Goal: Task Accomplishment & Management: Use online tool/utility

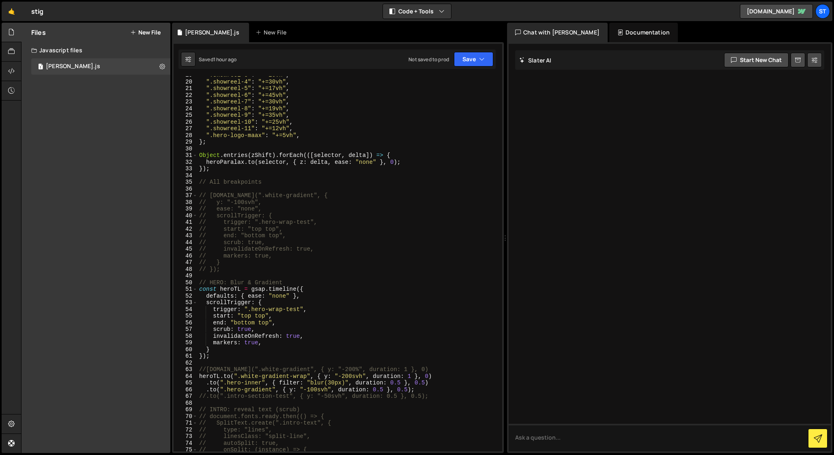
scroll to position [128, 0]
drag, startPoint x: 249, startPoint y: 306, endPoint x: 300, endPoint y: 306, distance: 51.1
click at [300, 306] on div "".showreel-4" : "+=30vh" , ".showreel-5" : "+=17vh" , ".showreel-6" : "+=45vh" …" at bounding box center [349, 269] width 302 height 389
type textarea "trigger: ".hero-wrap-test","
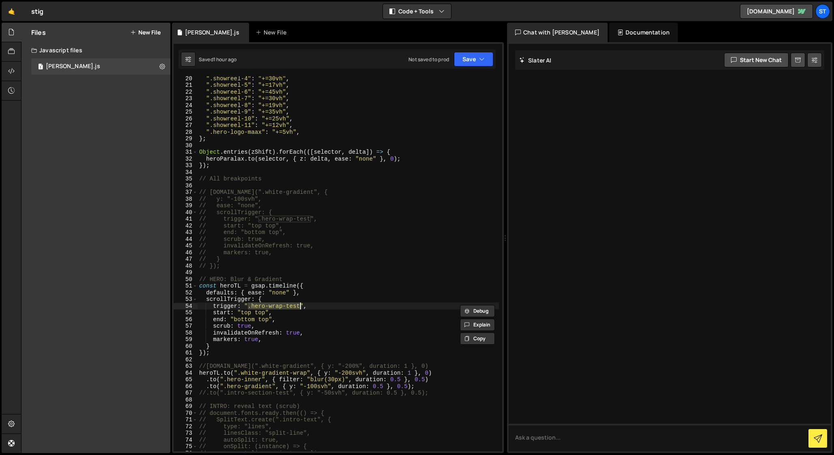
scroll to position [0, 7]
click at [213, 359] on div "".showreel-4" : "+=30vh" , ".showreel-5" : "+=17vh" , ".showreel-6" : "+=45vh" …" at bounding box center [349, 269] width 302 height 389
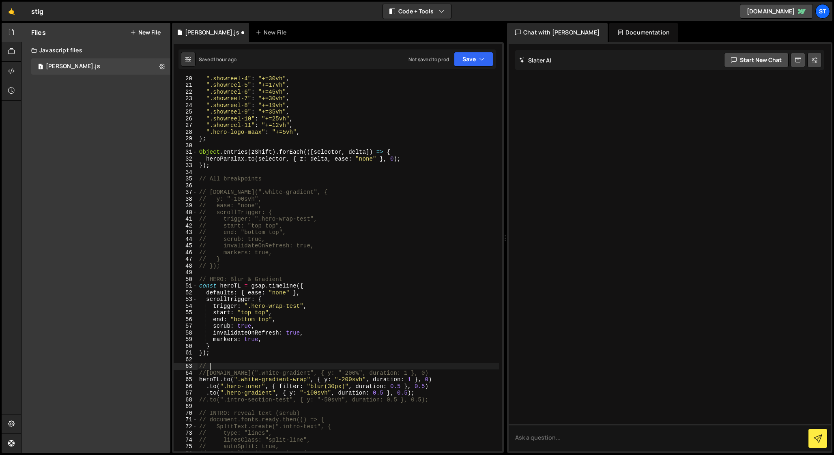
scroll to position [0, 0]
paste textarea ".hero-wrap-test"
type textarea "//[DOMAIN_NAME](".white-gradient", { y: "-200%", duration: 1 }, 0)"
drag, startPoint x: 429, startPoint y: 373, endPoint x: 184, endPoint y: 375, distance: 245.6
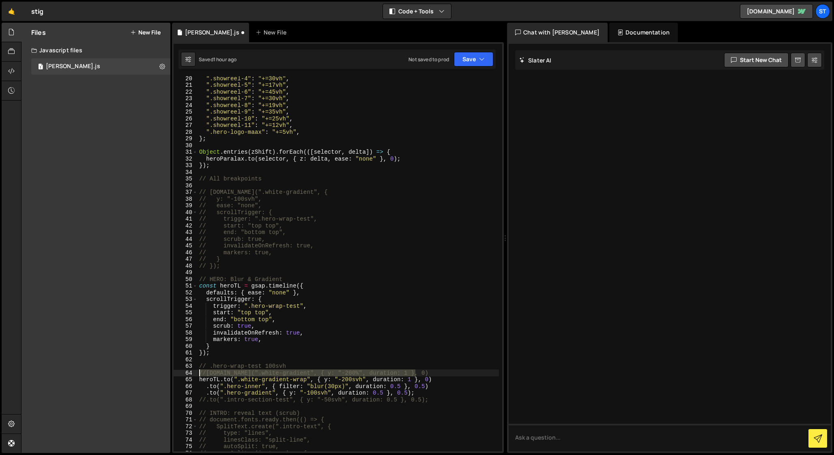
click at [183, 375] on div "//[DOMAIN_NAME](".white-gradient", { y: "-200%", duration: 1 }, 0) 20 21 22 23 …" at bounding box center [338, 263] width 329 height 375
click at [435, 385] on div "".showreel-4" : "+=30vh" , ".showreel-5" : "+=17vh" , ".showreel-6" : "+=45vh" …" at bounding box center [349, 269] width 302 height 389
type textarea ".to(".hero-gradient", { y: "-100svh", duration: 0.5 }, 0.5);"
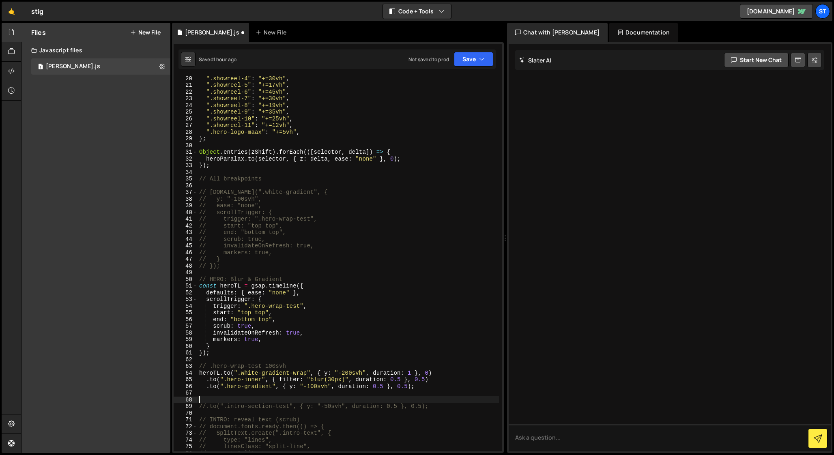
paste textarea "//[DOMAIN_NAME](".white-gradient", { y: "-200%", duration: 1 }, 0)"
drag, startPoint x: 295, startPoint y: 366, endPoint x: 191, endPoint y: 366, distance: 103.9
click at [191, 366] on div "//[DOMAIN_NAME](".white-gradient", { y: "-200%", duration: 1 }, 0) 20 21 22 23 …" at bounding box center [338, 263] width 329 height 375
type textarea "// .hero-wrap-test 100svh"
click at [200, 393] on div "".showreel-4" : "+=30vh" , ".showreel-5" : "+=17vh" , ".showreel-6" : "+=45vh" …" at bounding box center [349, 269] width 302 height 389
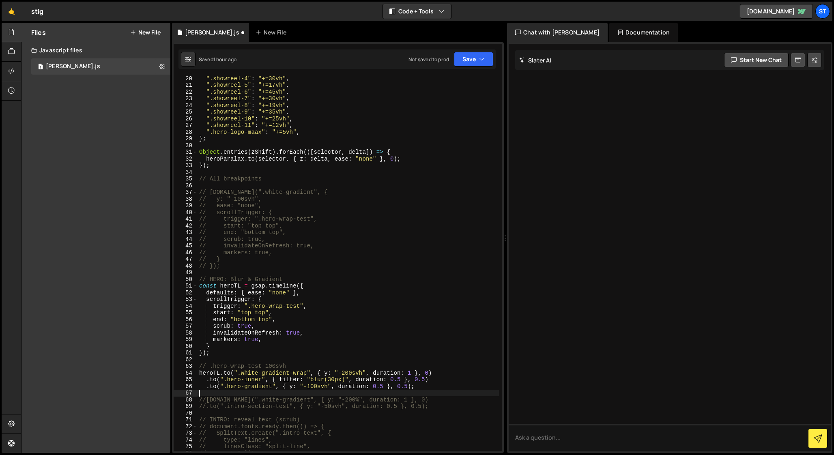
paste textarea "// .hero-wrap-test 100svh"
click at [423, 388] on div "".showreel-4" : "+=30vh" , ".showreel-5" : "+=17vh" , ".showreel-6" : "+=45vh" …" at bounding box center [349, 269] width 302 height 389
type textarea ".to(".hero-gradient", { y: "-100svh", duration: 0.5 }, 0.5);"
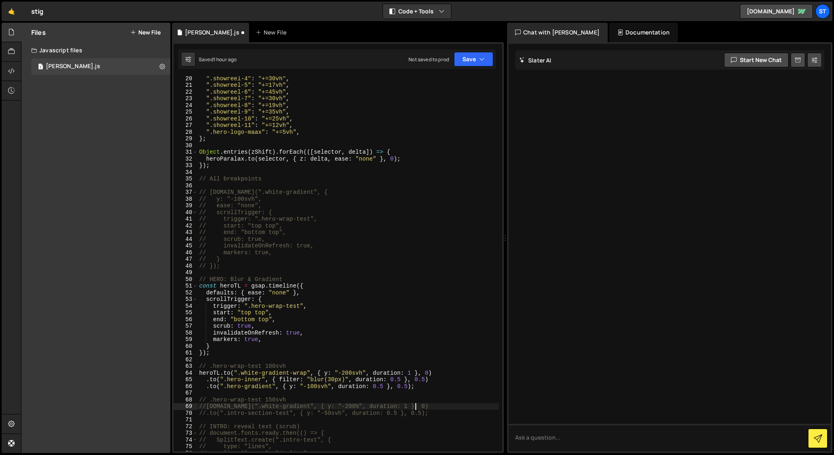
click at [424, 408] on div "".showreel-4" : "+=30vh" , ".showreel-5" : "+=17vh" , ".showreel-6" : "+=45vh" …" at bounding box center [349, 269] width 302 height 389
type textarea "//[DOMAIN_NAME](".white-gradient", { y: "-200%", duration: 1 }, 0)"
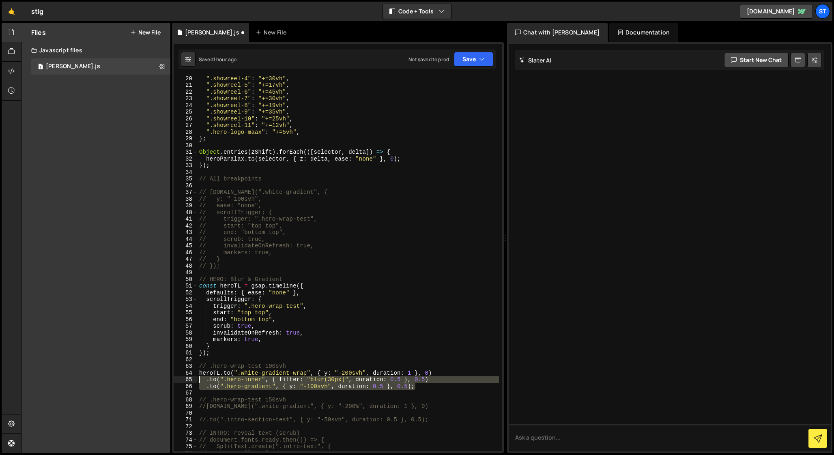
drag, startPoint x: 425, startPoint y: 387, endPoint x: 196, endPoint y: 380, distance: 229.0
click at [196, 380] on div "20 21 22 23 24 25 26 27 28 29 30 31 32 33 34 35 36 37 38 39 40 41 42 43 44 45 4…" at bounding box center [338, 263] width 329 height 375
click at [427, 406] on div "".showreel-4" : "+=30vh" , ".showreel-5" : "+=17vh" , ".showreel-6" : "+=45vh" …" at bounding box center [349, 269] width 302 height 389
type textarea "//[DOMAIN_NAME](".white-gradient", { y: "-200%", duration: 1 }, 0)"
paste textarea ".to(".hero-gradient", { y: "-100svh", duration: 0.5 }, 0.5);"
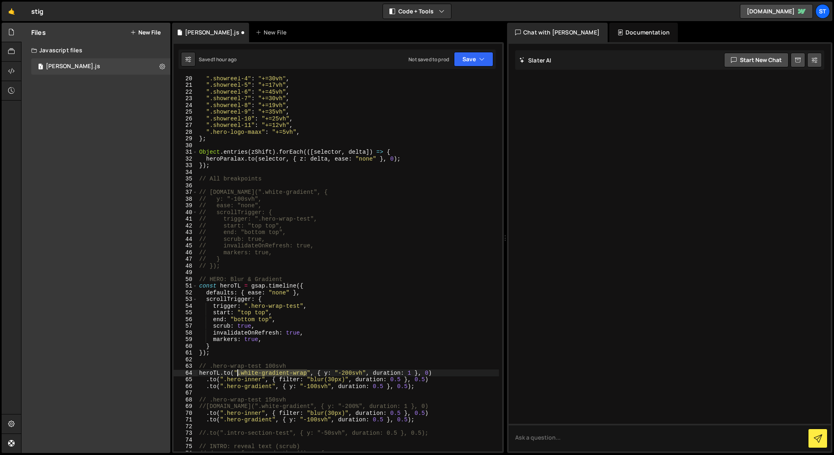
drag, startPoint x: 307, startPoint y: 374, endPoint x: 237, endPoint y: 373, distance: 69.4
click at [237, 373] on div "".showreel-4" : "+=30vh" , ".showreel-5" : "+=17vh" , ".showreel-6" : "+=45vh" …" at bounding box center [349, 269] width 302 height 389
click at [293, 365] on div "".showreel-4" : "+=30vh" , ".showreel-5" : "+=17vh" , ".showreel-6" : "+=45vh" …" at bounding box center [349, 269] width 302 height 389
type textarea "// .hero-wrap-test 100svh"
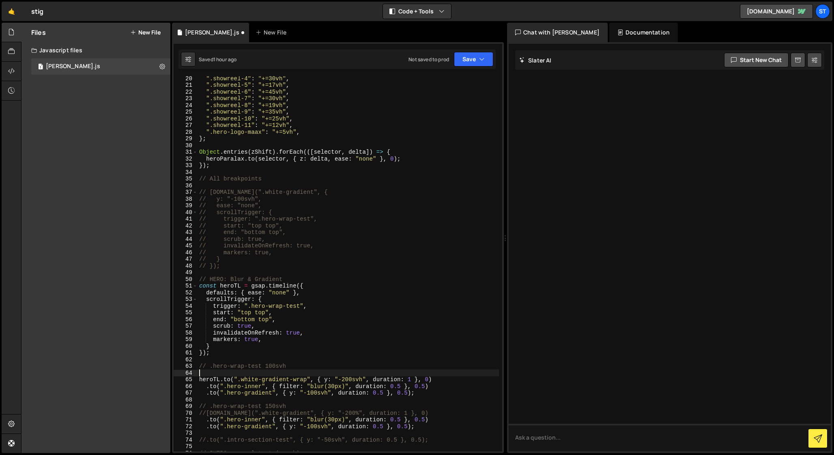
paste textarea ".white-gradient-wrap"
click at [199, 374] on div "".showreel-4" : "+=30vh" , ".showreel-5" : "+=17vh" , ".showreel-6" : "+=45vh" …" at bounding box center [349, 269] width 302 height 389
click at [290, 372] on div "".showreel-4" : "+=30vh" , ".showreel-5" : "+=17vh" , ".showreel-6" : "+=45vh" …" at bounding box center [349, 269] width 302 height 389
type textarea "// .white-gradient-wrap 200svh"
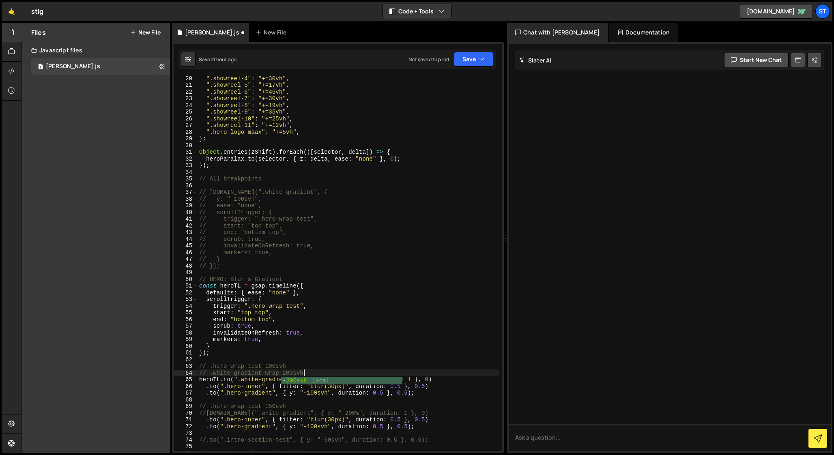
scroll to position [0, 7]
click at [298, 363] on div "".showreel-4" : "+=30vh" , ".showreel-5" : "+=17vh" , ".showreel-6" : "+=45vh" …" at bounding box center [349, 269] width 302 height 389
click at [318, 371] on div "".showreel-4" : "+=30vh" , ".showreel-5" : "+=17vh" , ".showreel-6" : "+=45vh" …" at bounding box center [349, 269] width 302 height 389
type textarea "// .white-gradient-wrap 200svh"
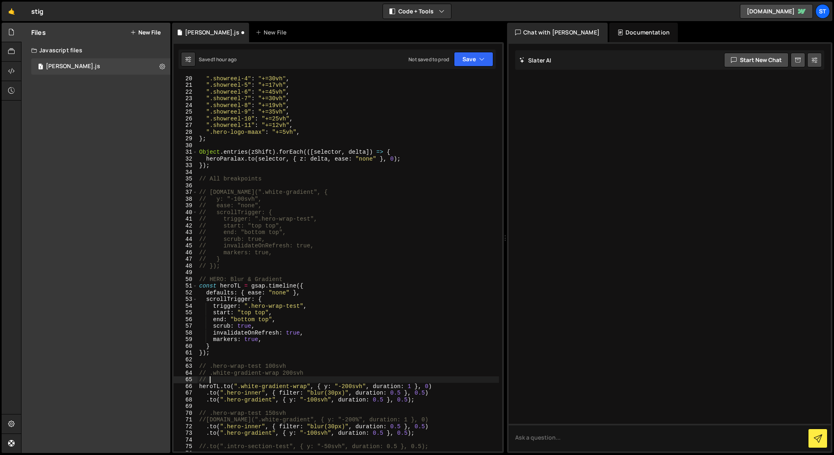
paste textarea "intro-section-test"
click at [209, 380] on div "".showreel-4" : "+=30vh" , ".showreel-5" : "+=17vh" , ".showreel-6" : "+=45vh" …" at bounding box center [349, 269] width 302 height 389
click at [283, 379] on div "".showreel-4" : "+=30vh" , ".showreel-5" : "+=17vh" , ".showreel-6" : "+=45vh" …" at bounding box center [349, 269] width 302 height 389
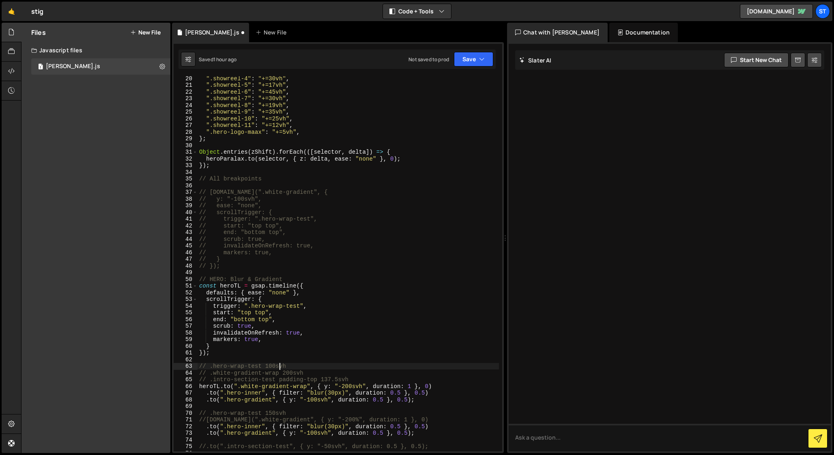
click at [281, 367] on div "".showreel-4" : "+=30vh" , ".showreel-5" : "+=17vh" , ".showreel-6" : "+=45vh" …" at bounding box center [349, 269] width 302 height 389
click at [277, 379] on div "".showreel-4" : "+=30vh" , ".showreel-5" : "+=17vh" , ".showreel-6" : "+=45vh" …" at bounding box center [349, 269] width 302 height 389
click at [280, 373] on div "".showreel-4" : "+=30vh" , ".showreel-5" : "+=17vh" , ".showreel-6" : "+=45vh" …" at bounding box center [349, 269] width 302 height 389
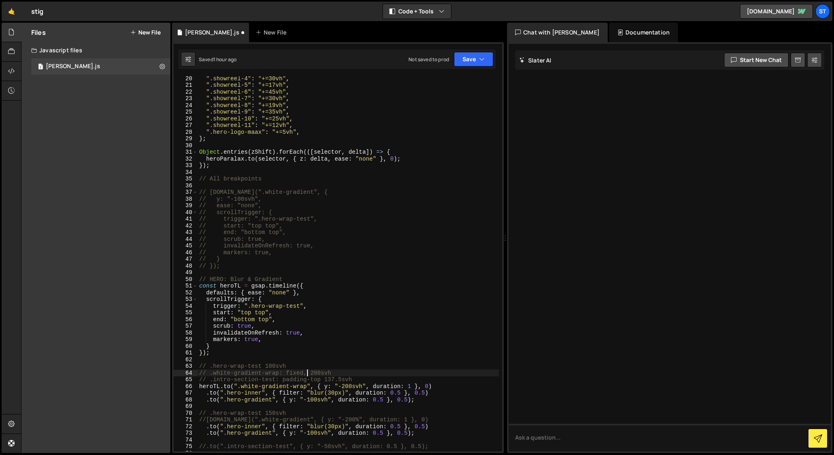
click at [338, 371] on div "".showreel-4" : "+=30vh" , ".showreel-5" : "+=17vh" , ".showreel-6" : "+=45vh" …" at bounding box center [349, 269] width 302 height 389
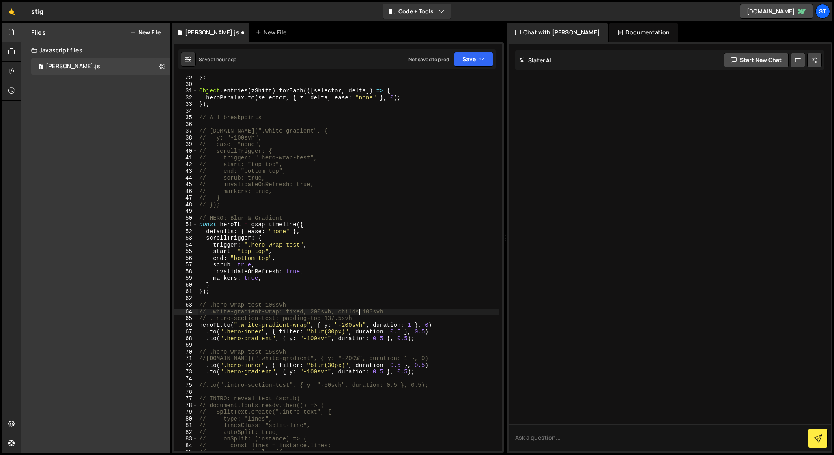
scroll to position [190, 0]
click at [355, 321] on div "} ; Object . entries ( zShift ) . forEach (([ selector , delta ]) => { heroPara…" at bounding box center [349, 268] width 302 height 389
drag, startPoint x: 361, startPoint y: 321, endPoint x: 184, endPoint y: 314, distance: 176.7
click at [184, 314] on div "// .intro-section-test: padding-top 137.5svh 29 30 31 32 33 34 35 36 37 38 39 4…" at bounding box center [338, 263] width 329 height 375
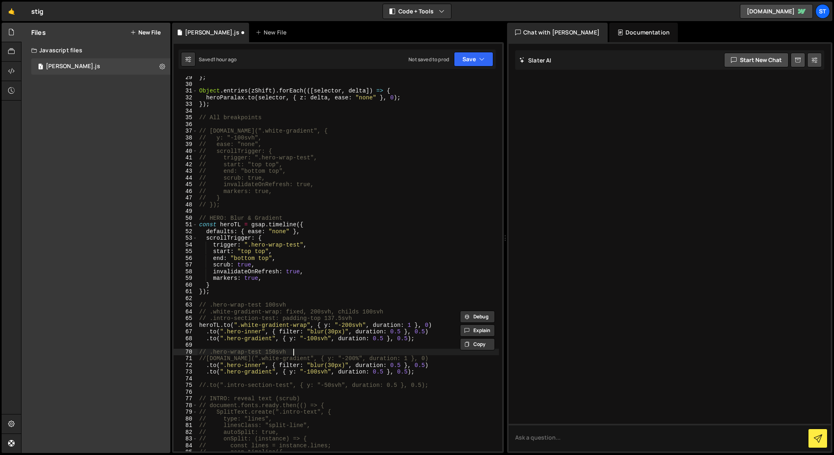
click at [326, 352] on div "} ; Object . entries ( zShift ) . forEach (([ selector , delta ]) => { heroPara…" at bounding box center [349, 268] width 302 height 389
type textarea "// .hero-wrap-test 150svh"
type textarea "v"
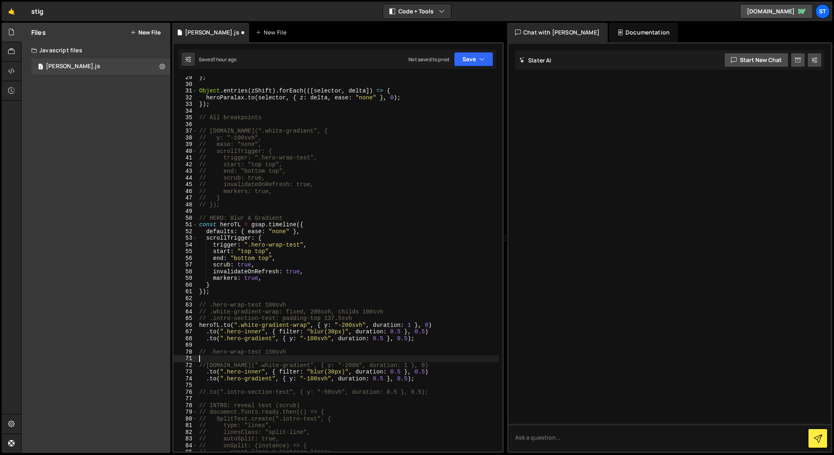
paste textarea "// .intro-section-test: padding-top 137.5svh"
click at [205, 371] on div "} ; Object . entries ( zShift ) . forEach (([ selector , delta ]) => { heroPara…" at bounding box center [349, 268] width 302 height 389
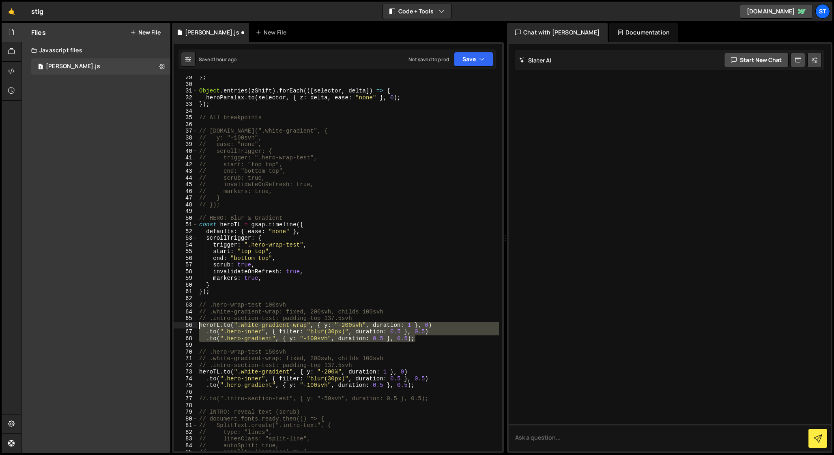
drag, startPoint x: 419, startPoint y: 339, endPoint x: 185, endPoint y: 328, distance: 234.0
click at [185, 328] on div "[DOMAIN_NAME](".white-gradient", { y: "-200%", duration: 1 }, 0) 29 30 31 32 33…" at bounding box center [338, 263] width 329 height 375
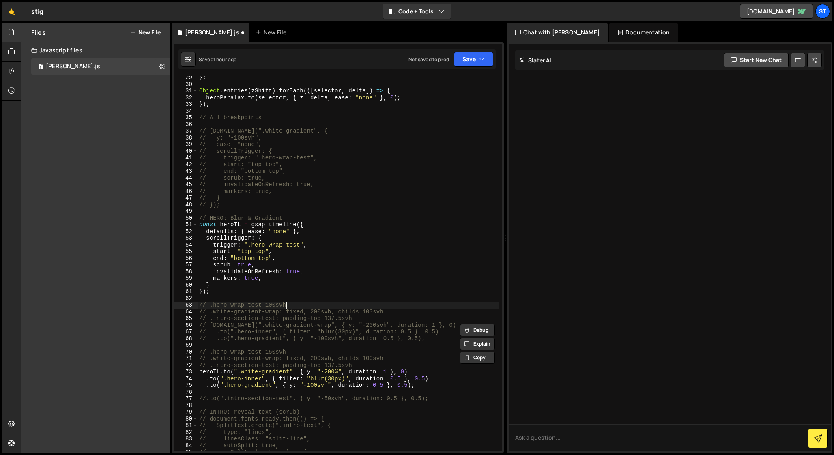
click at [321, 303] on div "} ; Object . entries ( zShift ) . forEach (([ selector , delta ]) => { heroPara…" at bounding box center [349, 268] width 302 height 389
click at [206, 319] on div "} ; Object . entries ( zShift ) . forEach (([ selector , delta ]) => { heroPara…" at bounding box center [349, 268] width 302 height 389
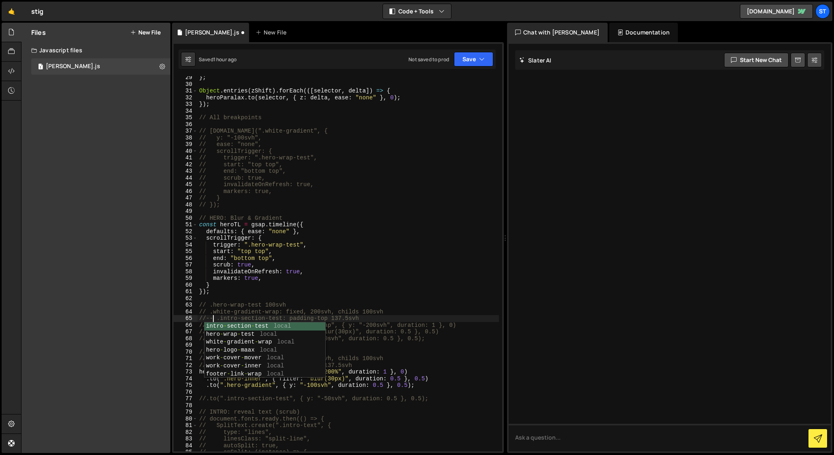
scroll to position [0, 1]
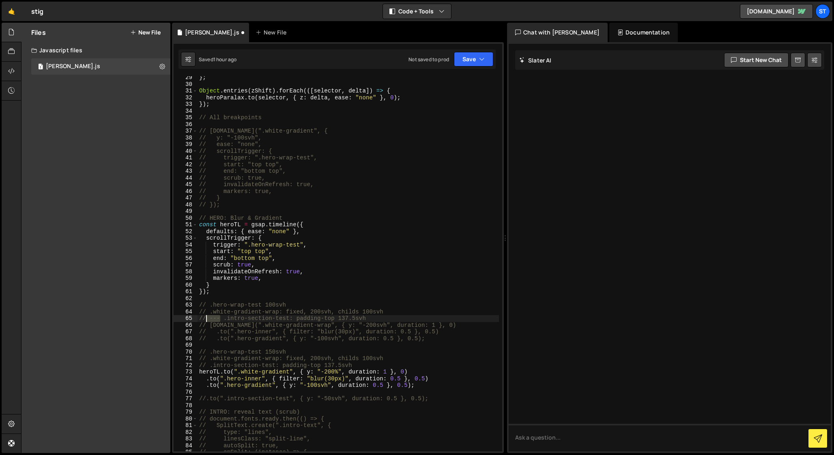
drag, startPoint x: 220, startPoint y: 318, endPoint x: 206, endPoint y: 320, distance: 13.5
click at [206, 320] on div "} ; Object . entries ( zShift ) . forEach (([ selector , delta ]) => { heroPara…" at bounding box center [349, 268] width 302 height 389
click at [206, 311] on div "} ; Object . entries ( zShift ) . forEach (([ selector , delta ]) => { heroPara…" at bounding box center [349, 268] width 302 height 389
paste textarea "---"
click at [206, 306] on div "} ; Object . entries ( zShift ) . forEach (([ selector , delta ]) => { heroPara…" at bounding box center [349, 268] width 302 height 389
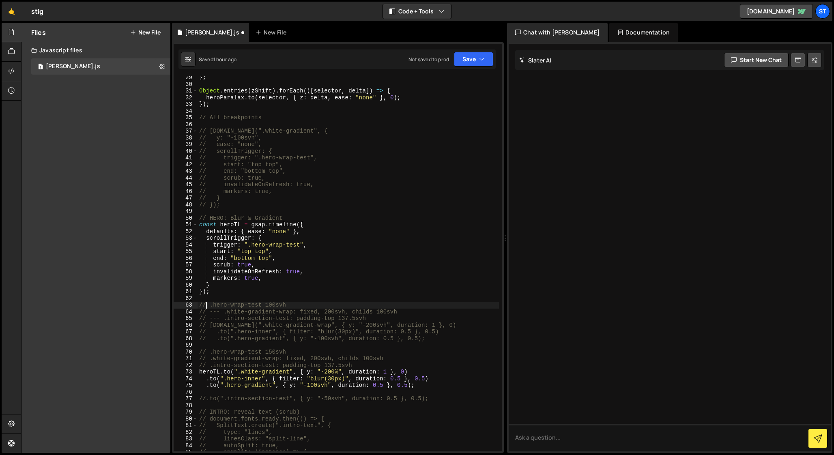
paste textarea "---"
click at [206, 352] on div "} ; Object . entries ( zShift ) . forEach (([ selector , delta ]) => { heroPara…" at bounding box center [349, 268] width 302 height 389
paste textarea "---"
click at [205, 359] on div "} ; Object . entries ( zShift ) . forEach (([ selector , delta ]) => { heroPara…" at bounding box center [349, 268] width 302 height 389
paste textarea "---"
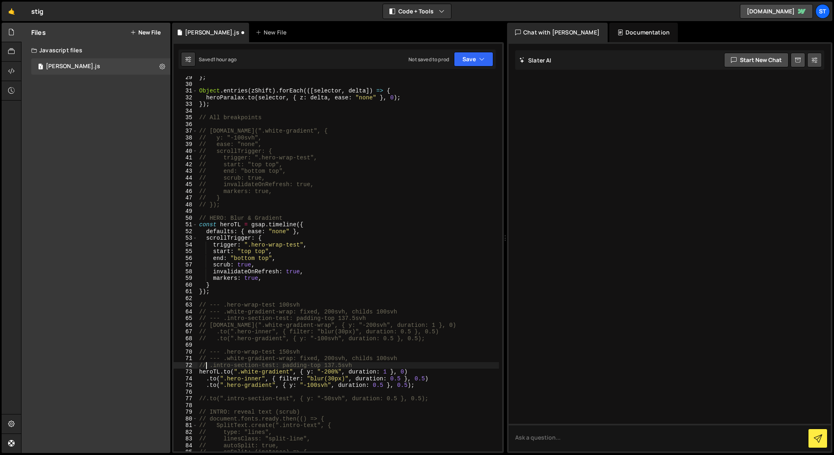
click at [205, 365] on div "} ; Object . entries ( zShift ) . forEach (([ selector , delta ]) => { heroPara…" at bounding box center [349, 268] width 302 height 389
paste textarea "---"
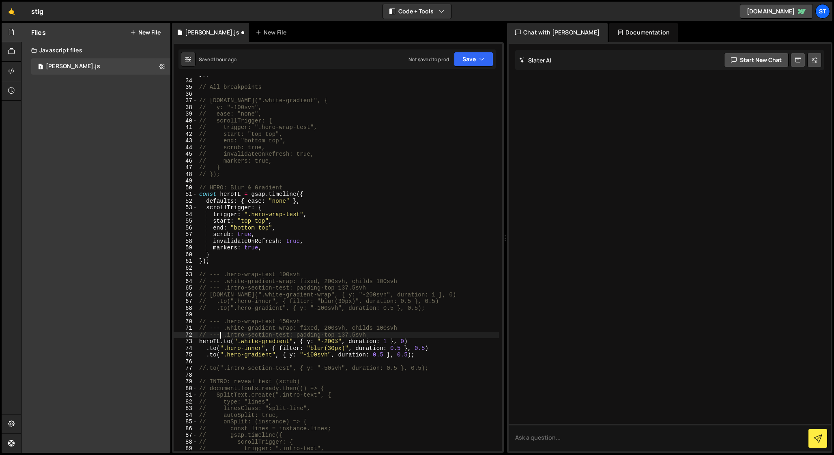
scroll to position [219, 0]
drag, startPoint x: 416, startPoint y: 343, endPoint x: 187, endPoint y: 342, distance: 228.5
click at [187, 342] on div "// --- .intro-section-test: padding-top 137.5svh 33 34 35 36 37 38 39 40 41 42 …" at bounding box center [338, 263] width 329 height 375
type textarea "[DOMAIN_NAME](".white-gradient", { y: "-200%", duration: 1 }, 0)"
click at [232, 363] on div "}) ; // All breakpoints // [DOMAIN_NAME](".white-gradient", { // y: "-100svh", …" at bounding box center [349, 265] width 302 height 389
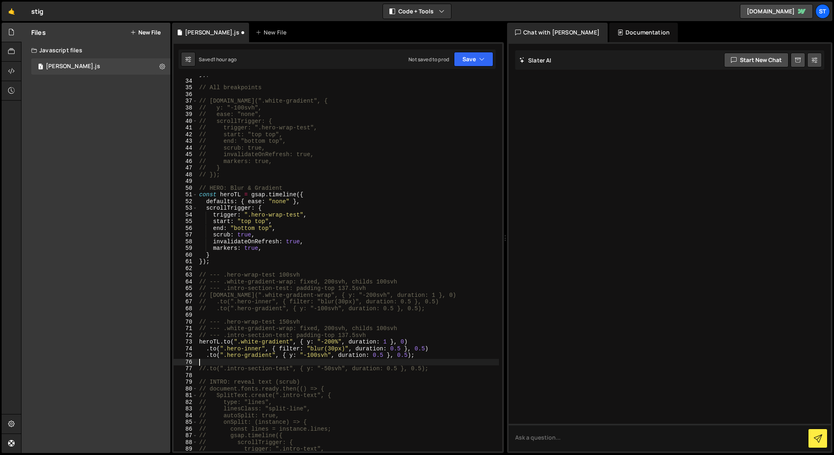
scroll to position [0, 0]
paste textarea "[DOMAIN_NAME](".white-gradient", { y: "-200%", duration: 1 }, 0)"
click at [199, 369] on div "}) ; // All breakpoints // [DOMAIN_NAME](".white-gradient", { // y: "-100svh", …" at bounding box center [349, 265] width 302 height 389
drag, startPoint x: 251, startPoint y: 297, endPoint x: 319, endPoint y: 295, distance: 67.8
click at [319, 295] on div "}) ; // All breakpoints // [DOMAIN_NAME](".white-gradient", { // y: "-100svh", …" at bounding box center [349, 265] width 302 height 389
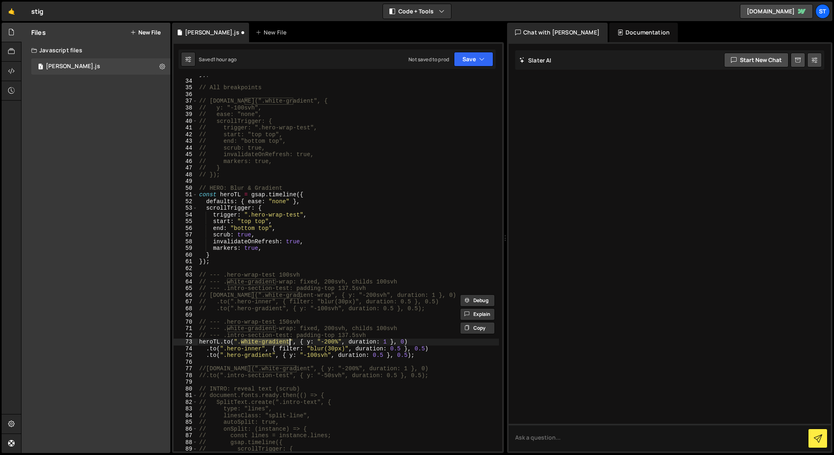
drag, startPoint x: 241, startPoint y: 341, endPoint x: 290, endPoint y: 341, distance: 49.1
click at [290, 341] on div "}) ; // All breakpoints // [DOMAIN_NAME](".white-gradient", { // y: "-100svh", …" at bounding box center [349, 265] width 302 height 389
paste textarea "-wrap"
drag, startPoint x: 363, startPoint y: 295, endPoint x: 373, endPoint y: 296, distance: 10.2
click at [373, 296] on div "}) ; // All breakpoints // [DOMAIN_NAME](".white-gradient", { // y: "-100svh", …" at bounding box center [349, 265] width 302 height 389
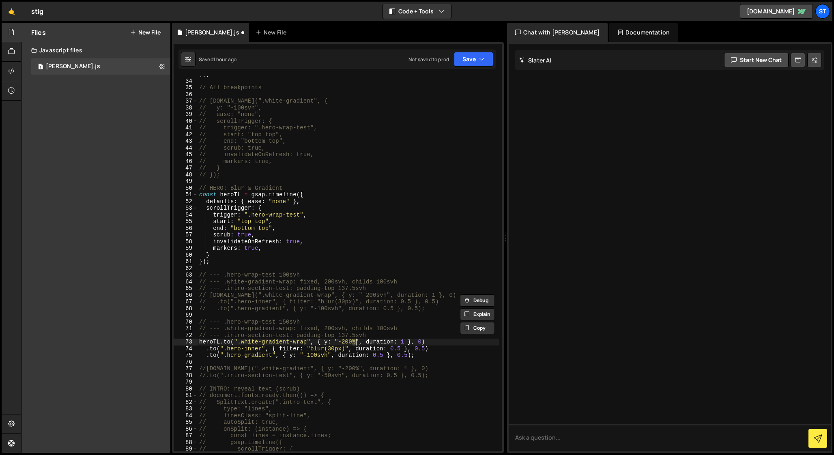
click at [356, 342] on div "}) ; // All breakpoints // [DOMAIN_NAME](".white-gradient", { // y: "-100svh", …" at bounding box center [349, 265] width 302 height 389
paste textarea "svh"
type textarea "[DOMAIN_NAME](".white-gradient-wrap", { y: "-200svh", duration: 1 }, 0)"
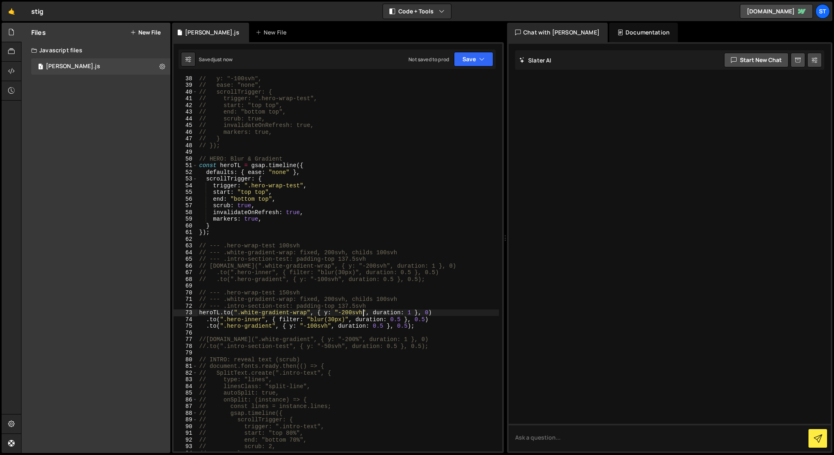
scroll to position [251, 0]
click at [201, 237] on div "// y: "-100svh", // ease: "none", // scrollTrigger: { // trigger: ".hero-wrap-t…" at bounding box center [349, 267] width 302 height 389
drag, startPoint x: 224, startPoint y: 250, endPoint x: 187, endPoint y: 250, distance: 37.3
click at [187, 250] on div "38 39 40 41 42 43 44 45 46 47 48 49 50 51 52 53 54 55 56 57 58 59 60 61 62 63 6…" at bounding box center [338, 263] width 329 height 375
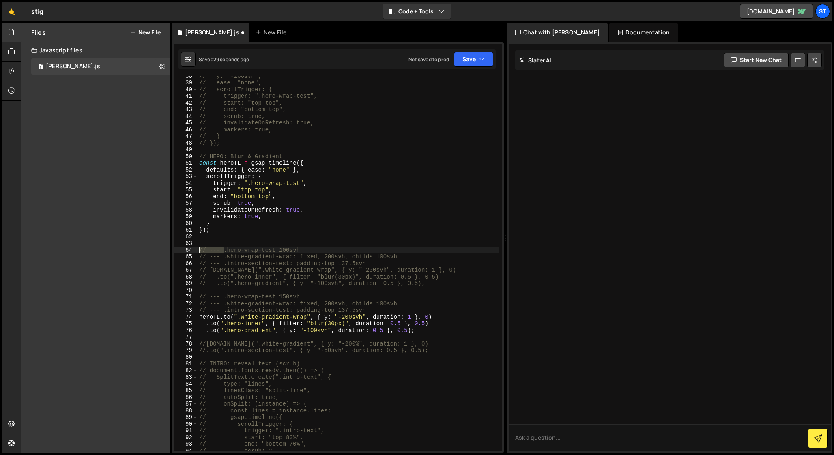
type textarea "// --- .hero-wrap-test 100svh"
paste textarea "// ---"
type textarea "// --- v1"
drag, startPoint x: 233, startPoint y: 243, endPoint x: 189, endPoint y: 243, distance: 44.6
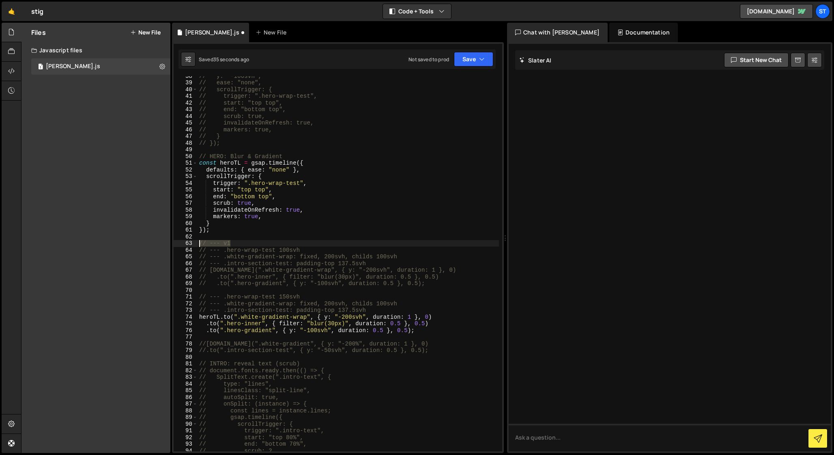
click at [189, 243] on div "// --- v1 38 39 40 41 42 43 44 45 46 47 48 49 50 51 52 53 54 55 56 57 58 59 60 …" at bounding box center [338, 263] width 329 height 375
click at [201, 293] on div "// y: "-100svh", // ease: "none", // scrollTrigger: { // trigger: ".hero-wrap-t…" at bounding box center [349, 267] width 302 height 389
paste textarea "// --- v1"
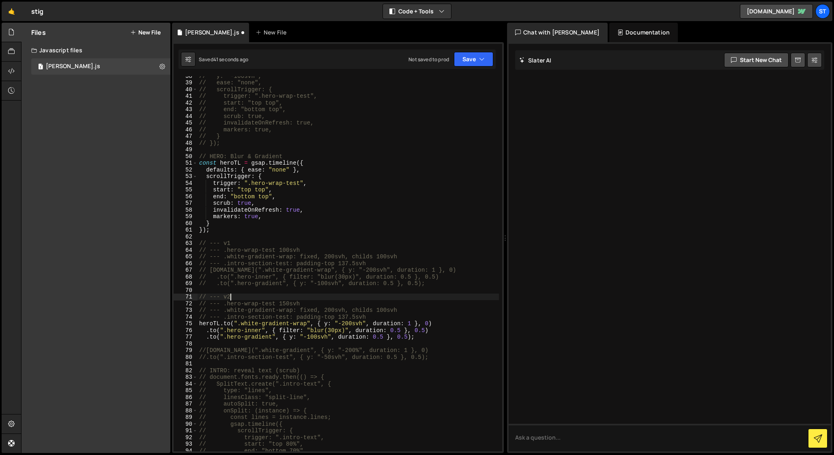
click at [425, 338] on div "// y: "-100svh", // ease: "none", // scrollTrigger: { // trigger: ".hero-wrap-t…" at bounding box center [349, 267] width 302 height 389
type textarea ".to(".hero-gradient", { y: "-100svh", duration: 0.5 }, 0.5);"
paste textarea "// --- v1"
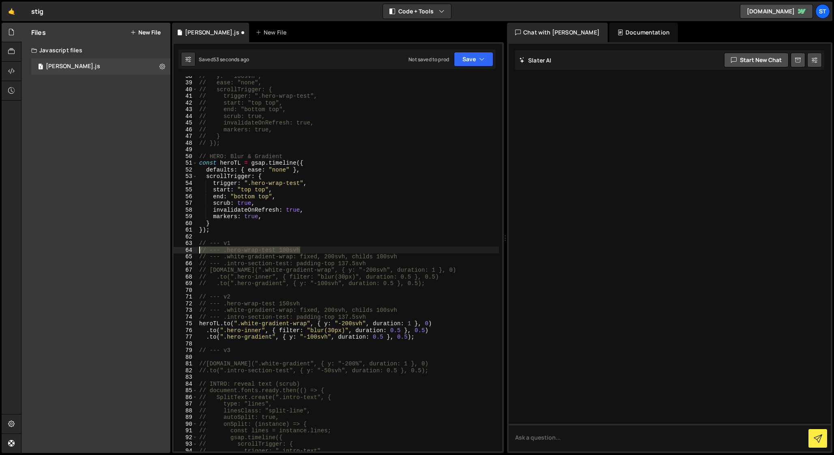
drag, startPoint x: 308, startPoint y: 250, endPoint x: 167, endPoint y: 250, distance: 140.8
click at [167, 250] on div "Files New File Javascript files 1 [PERSON_NAME].js 0 CSS files Copy share link …" at bounding box center [427, 238] width 813 height 431
click at [236, 352] on div "// y: "-100svh", // ease: "none", // scrollTrigger: { // trigger: ".hero-wrap-t…" at bounding box center [349, 267] width 302 height 389
type textarea "// --- v3"
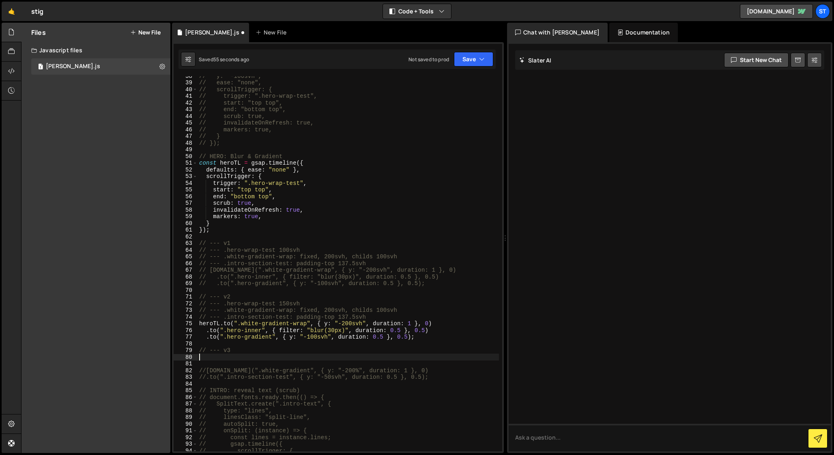
paste textarea "// --- .hero-wrap-test 100svh"
drag, startPoint x: 346, startPoint y: 257, endPoint x: 195, endPoint y: 257, distance: 151.4
click at [195, 257] on div "// --- .hero-wrap-test 100svh 38 39 40 41 42 43 44 45 46 47 48 49 50 51 52 53 5…" at bounding box center [338, 263] width 329 height 375
click at [307, 358] on div "// y: "-100svh", // ease: "none", // scrollTrigger: { // trigger: ".hero-wrap-t…" at bounding box center [349, 267] width 302 height 389
type textarea "// --- .hero-wrap-test 100svh"
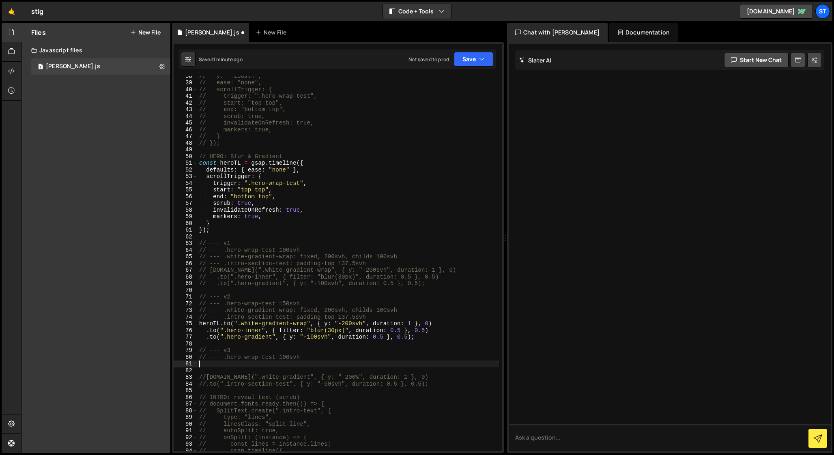
paste textarea "// --- .white-gradient-wrap: fixed, 200svh"
click at [293, 364] on div "// y: "-100svh", // ease: "none", // scrollTrigger: { // trigger: ".hero-wrap-t…" at bounding box center [349, 267] width 302 height 389
click at [310, 363] on div "// y: "-100svh", // ease: "none", // scrollTrigger: { // trigger: ".hero-wrap-t…" at bounding box center [349, 267] width 302 height 389
type textarea "// --- .white-gradient: fixed, 100svh"
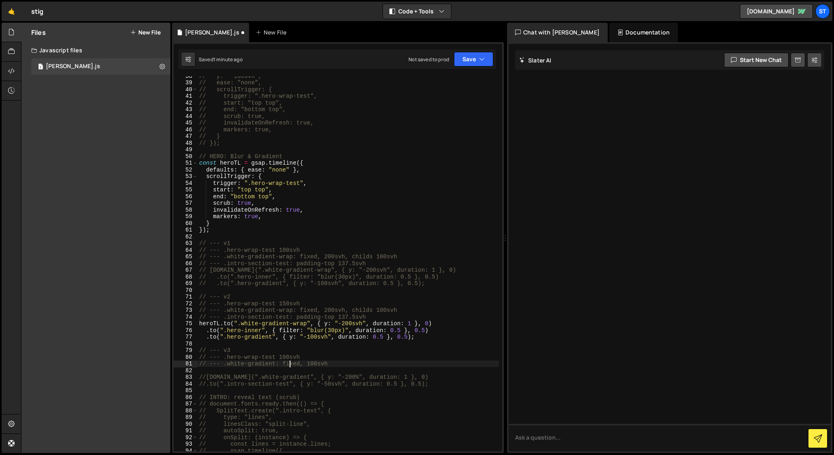
click at [289, 363] on div "// y: "-100svh", // ease: "none", // scrollTrigger: { // trigger: ".hero-wrap-t…" at bounding box center [349, 267] width 302 height 389
click at [205, 371] on div "// y: "-100svh", // ease: "none", // scrollTrigger: { // trigger: ".hero-wrap-t…" at bounding box center [349, 267] width 302 height 389
click at [431, 369] on div "// y: "-100svh", // ease: "none", // scrollTrigger: { // trigger: ".hero-wrap-t…" at bounding box center [349, 267] width 302 height 389
type textarea "//[DOMAIN_NAME](".white-gradient", { y: "-200%", duration: 1 }, 0)"
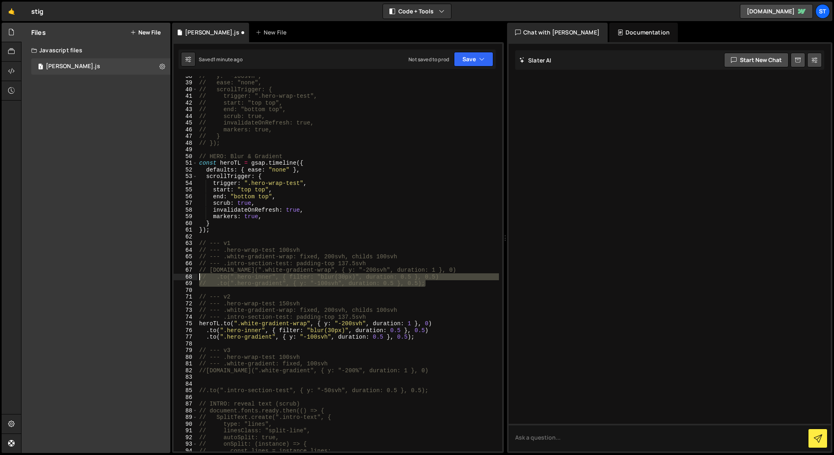
drag, startPoint x: 431, startPoint y: 283, endPoint x: 181, endPoint y: 278, distance: 250.5
click at [181, 278] on div "38 39 40 41 42 43 44 45 46 47 48 49 50 51 52 53 54 55 56 57 58 59 60 61 62 63 6…" at bounding box center [338, 263] width 329 height 375
type textarea "// .to(".hero-inner", { filter: "blur(30px)", duration: 0.5 }, 0.5) // .to(".he…"
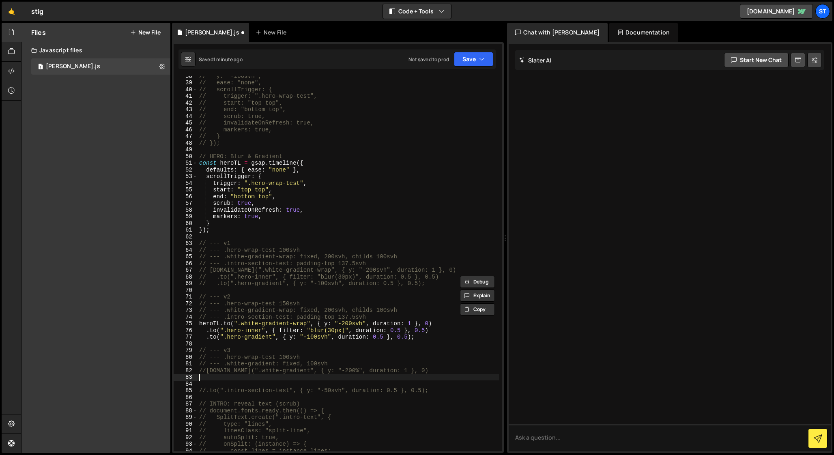
click at [207, 378] on div "// y: "-100svh", // ease: "none", // scrollTrigger: { // trigger: ".hero-wrap-t…" at bounding box center [349, 267] width 302 height 389
paste textarea "// .to(".hero-gradient", { y: "-100svh", duration: 0.5 }, 0.5);"
drag, startPoint x: 297, startPoint y: 317, endPoint x: 336, endPoint y: 317, distance: 38.6
click at [336, 317] on div "// y: "-100svh", // ease: "none", // scrollTrigger: { // trigger: ".hero-wrap-t…" at bounding box center [349, 267] width 302 height 389
click at [337, 362] on div "// y: "-100svh", // ease: "none", // scrollTrigger: { // trigger: ".hero-wrap-t…" at bounding box center [349, 267] width 302 height 389
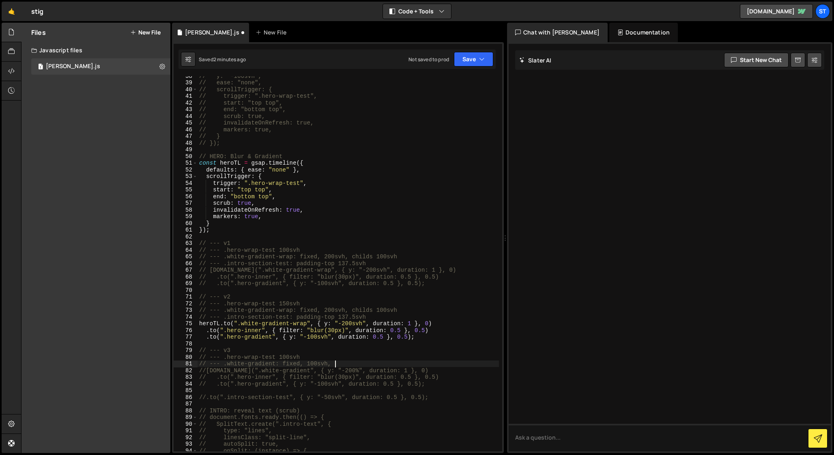
scroll to position [0, 9]
paste textarea "padding-top"
type textarea "// --- .white-gradient: fixed, 100svh, padding-top , opacity"
